Goal: Task Accomplishment & Management: Check status

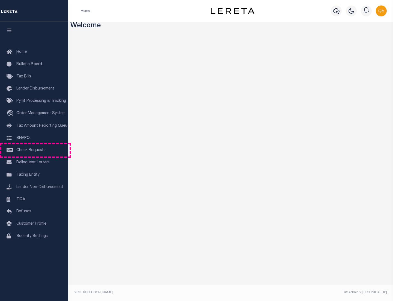
click at [34, 150] on span "Check Requests" at bounding box center [30, 150] width 29 height 4
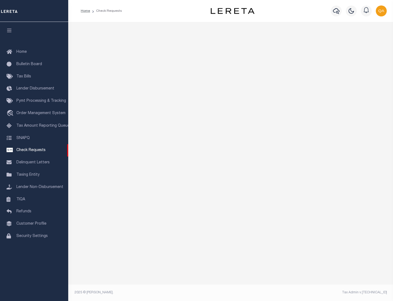
select select "50"
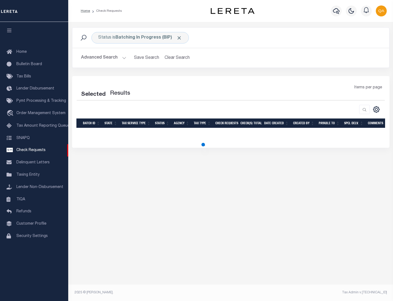
select select "50"
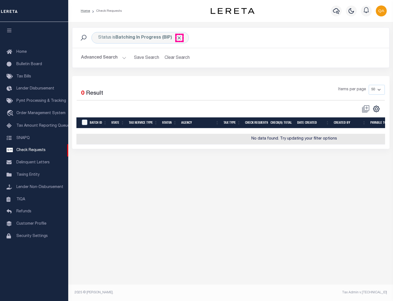
click at [180, 38] on span "Click to Remove" at bounding box center [180, 38] width 6 height 6
